Goal: Navigation & Orientation: Find specific page/section

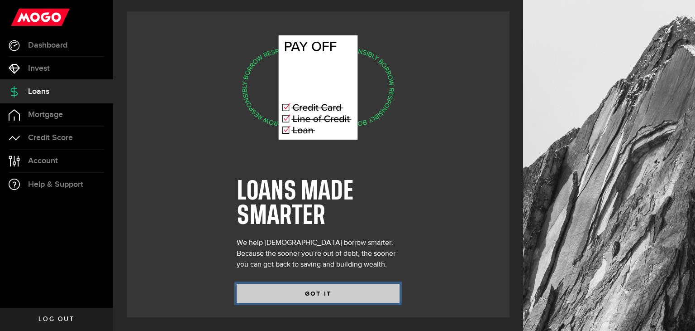
click at [329, 296] on button "GOT IT" at bounding box center [318, 292] width 163 height 19
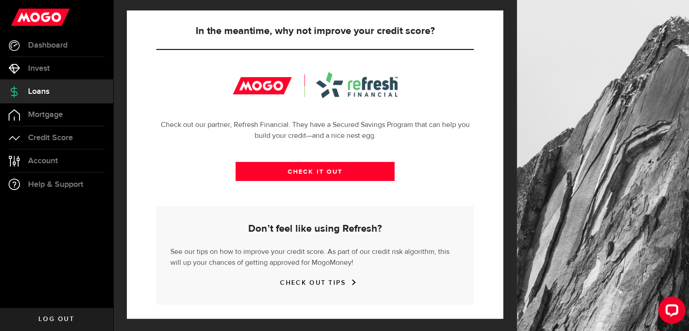
scroll to position [323, 0]
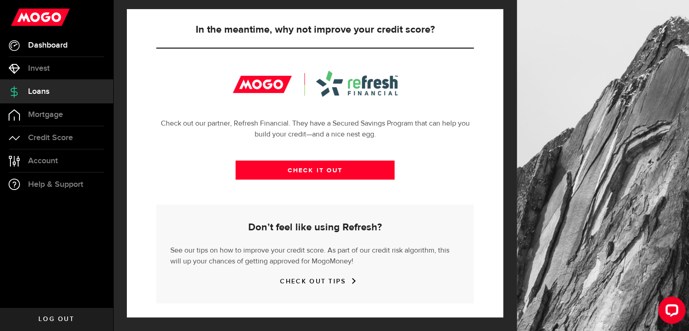
click at [65, 47] on span "Dashboard" at bounding box center [47, 45] width 39 height 8
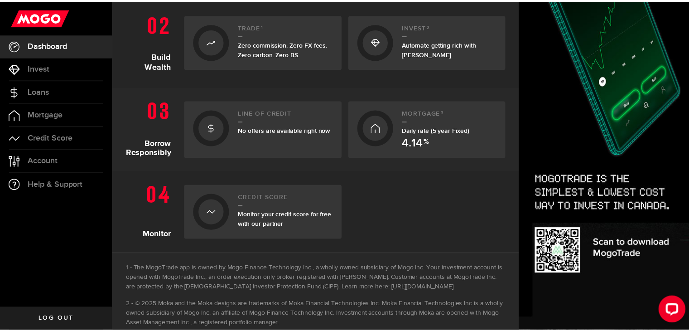
scroll to position [335, 0]
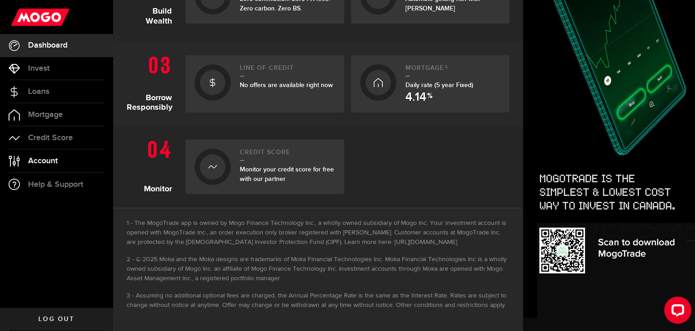
click at [53, 154] on link "Account Compte" at bounding box center [56, 160] width 113 height 23
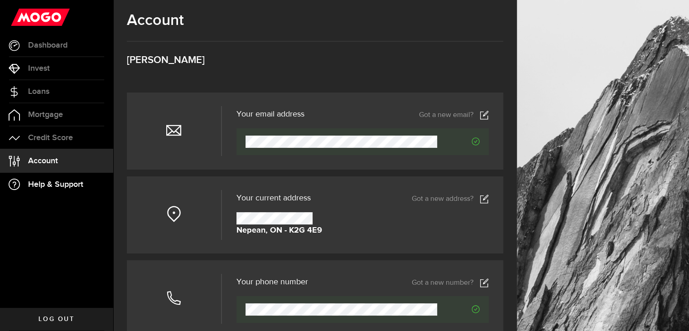
click at [64, 185] on span "Help & Support" at bounding box center [55, 184] width 55 height 8
click at [56, 318] on span "Log out" at bounding box center [56, 319] width 36 height 6
